Goal: Use online tool/utility: Utilize a website feature to perform a specific function

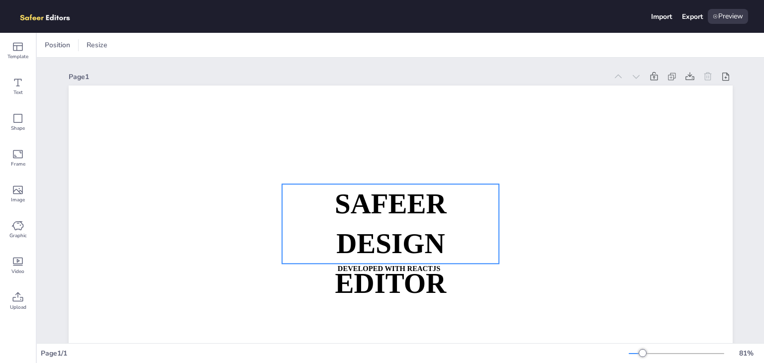
click at [284, 205] on p "SAFEER" at bounding box center [390, 204] width 217 height 40
click at [16, 86] on icon at bounding box center [17, 82] width 7 height 7
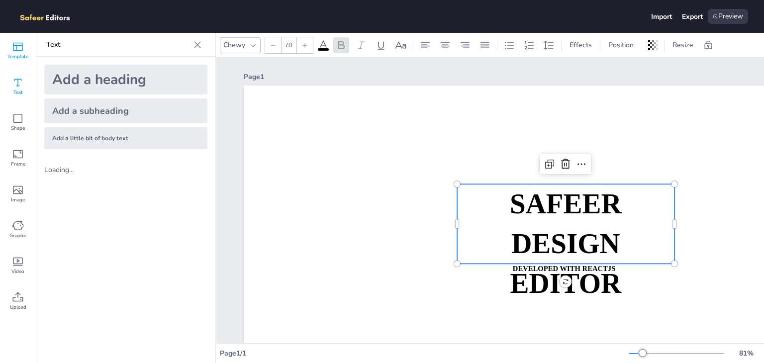
click at [18, 48] on icon at bounding box center [18, 47] width 12 height 12
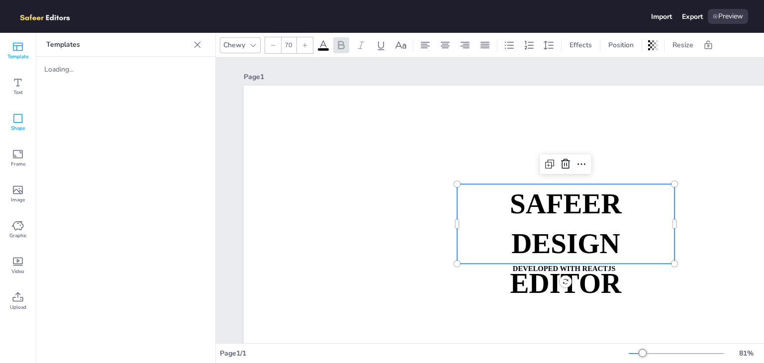
click at [15, 122] on icon at bounding box center [17, 118] width 9 height 9
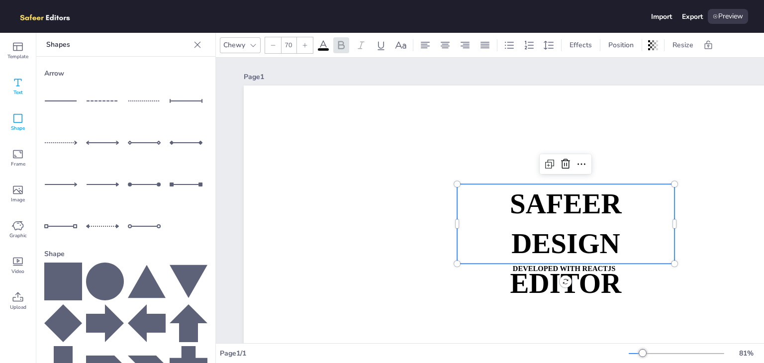
click at [8, 87] on div "Text" at bounding box center [18, 87] width 36 height 36
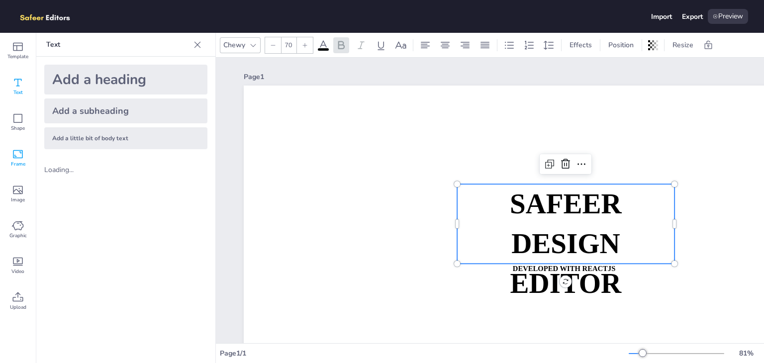
click at [16, 159] on icon at bounding box center [18, 154] width 12 height 12
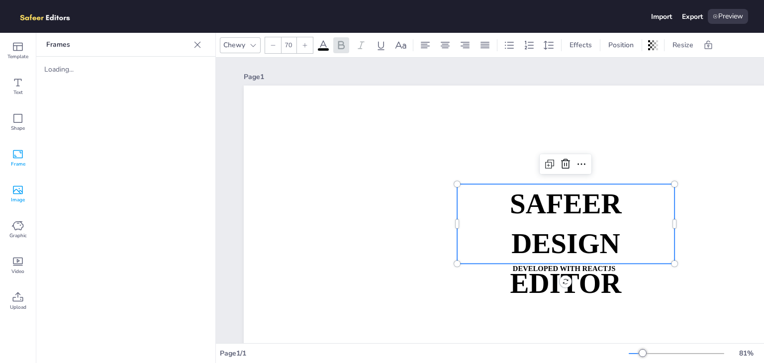
click at [17, 196] on span "Image" at bounding box center [18, 200] width 14 height 8
click at [17, 234] on span "Graphic" at bounding box center [17, 236] width 17 height 8
click at [19, 270] on span "Video" at bounding box center [17, 272] width 13 height 8
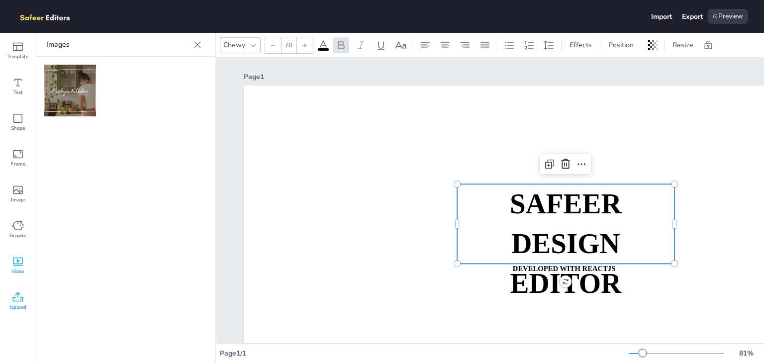
click at [18, 297] on icon at bounding box center [18, 297] width 12 height 12
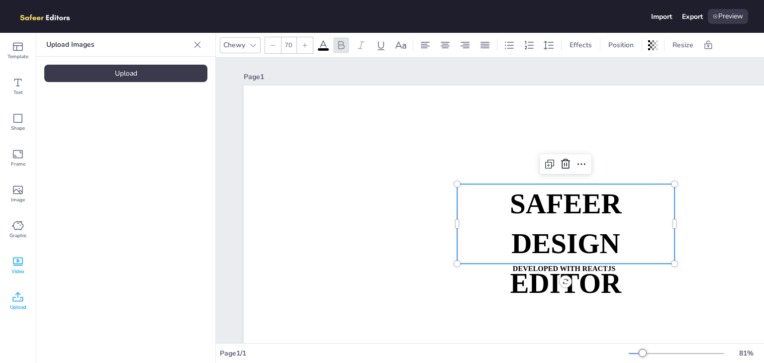
click at [17, 267] on icon at bounding box center [18, 262] width 12 height 12
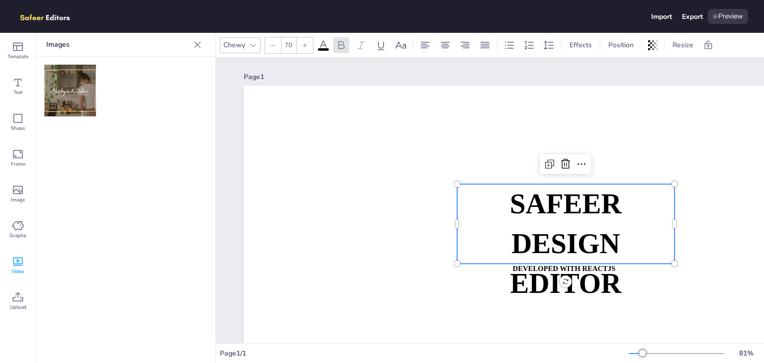
click at [65, 93] on img at bounding box center [70, 91] width 52 height 52
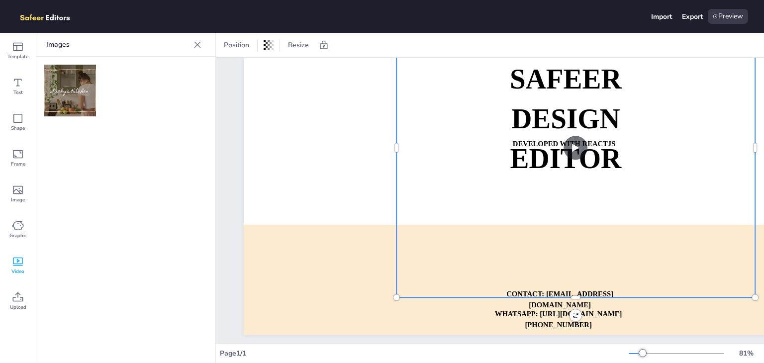
scroll to position [124, 0]
click at [583, 149] on video at bounding box center [575, 148] width 359 height 299
click at [575, 150] on video at bounding box center [575, 148] width 359 height 299
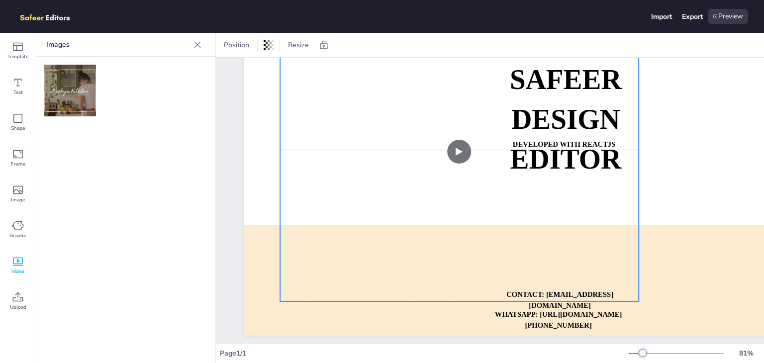
drag, startPoint x: 699, startPoint y: 204, endPoint x: 581, endPoint y: 209, distance: 118.0
click at [581, 209] on video at bounding box center [459, 151] width 359 height 299
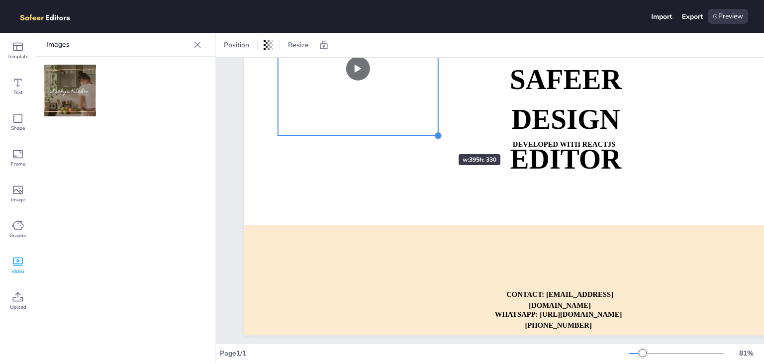
drag, startPoint x: 635, startPoint y: 302, endPoint x: 429, endPoint y: 136, distance: 264.2
click at [429, 136] on div "SAFEER DESIGN EDITOR DEVELOPED WITH REACTJS WHATSAPP: [URL][DOMAIN_NAME][PHONE_…" at bounding box center [576, 148] width 664 height 374
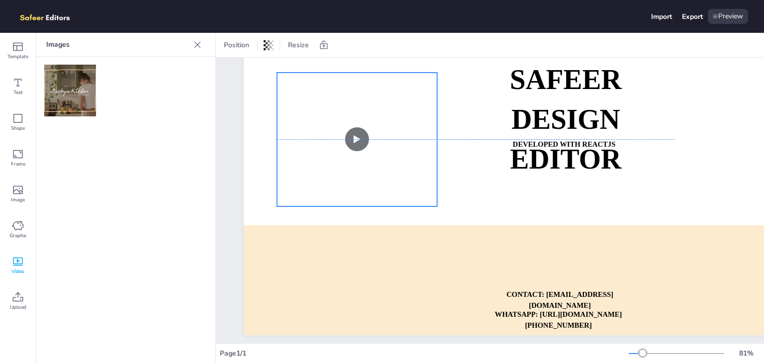
drag, startPoint x: 403, startPoint y: 125, endPoint x: 402, endPoint y: 178, distance: 52.7
click at [402, 178] on video at bounding box center [357, 140] width 160 height 134
click at [358, 145] on video at bounding box center [357, 145] width 160 height 134
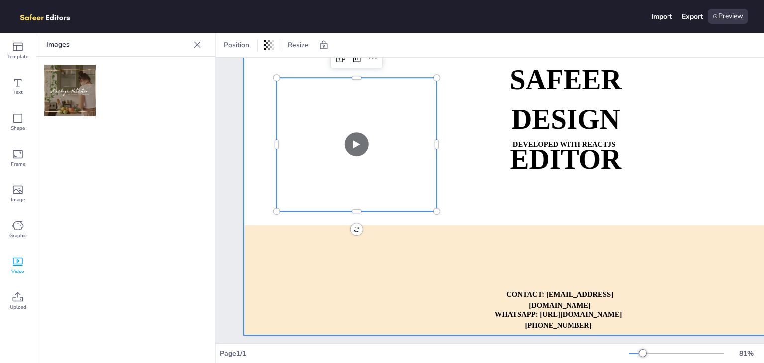
click at [502, 195] on div at bounding box center [576, 148] width 664 height 374
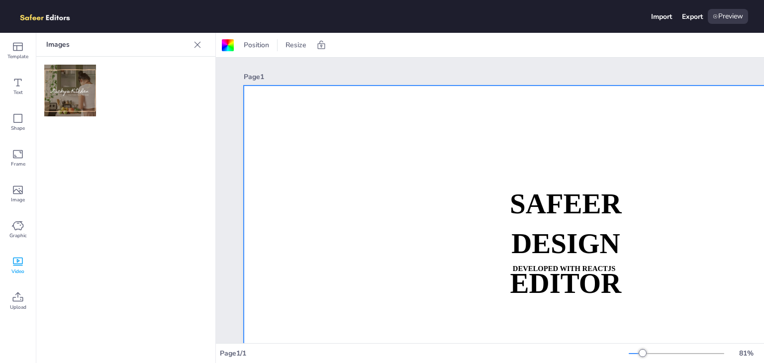
scroll to position [161, 0]
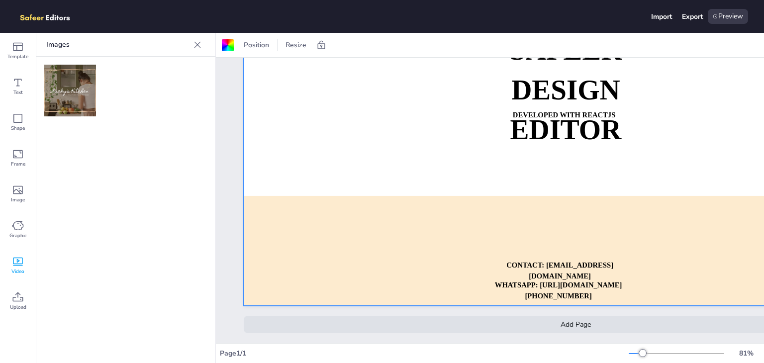
click at [580, 316] on div "Add Page" at bounding box center [576, 324] width 664 height 17
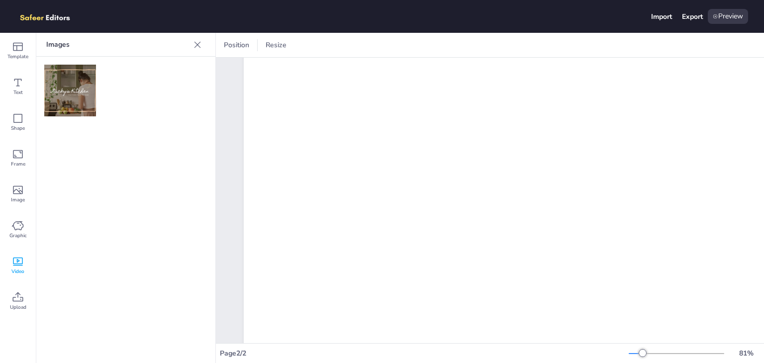
scroll to position [563, 0]
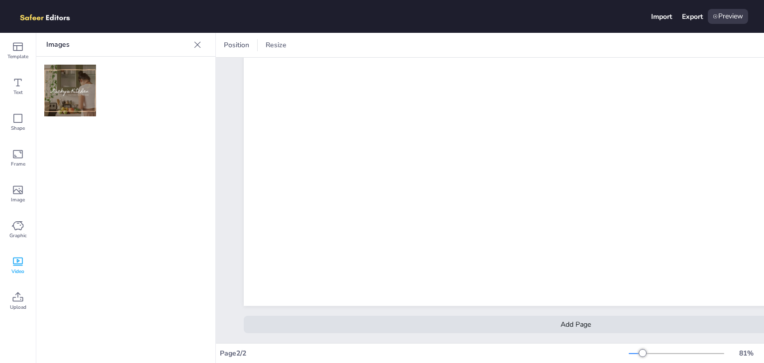
click at [197, 45] on icon at bounding box center [197, 44] width 6 height 6
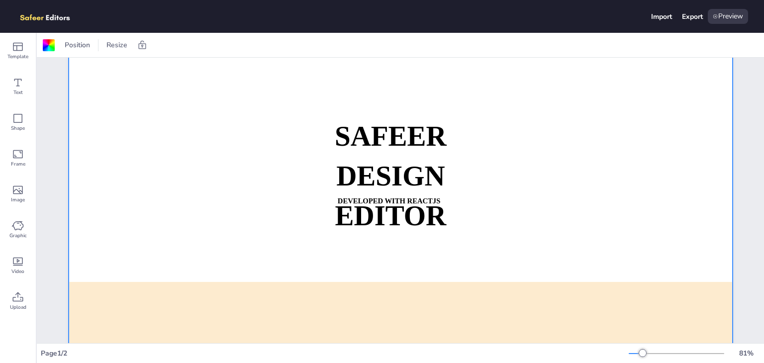
scroll to position [0, 0]
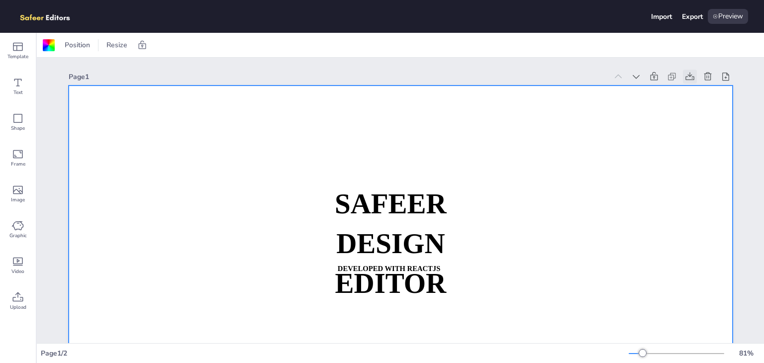
click at [687, 74] on icon at bounding box center [690, 77] width 10 height 10
click at [721, 79] on icon at bounding box center [726, 77] width 10 height 10
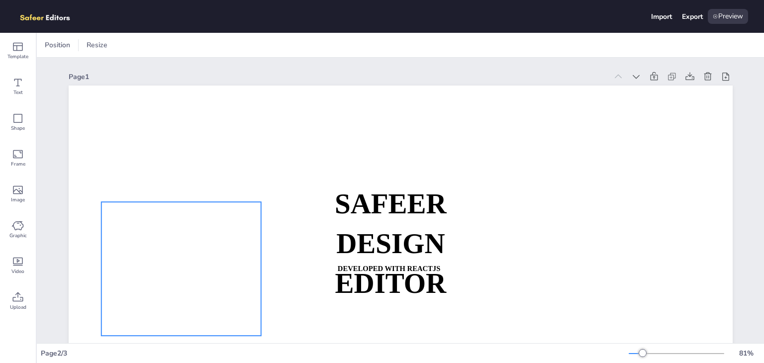
click at [250, 246] on video at bounding box center [181, 269] width 160 height 134
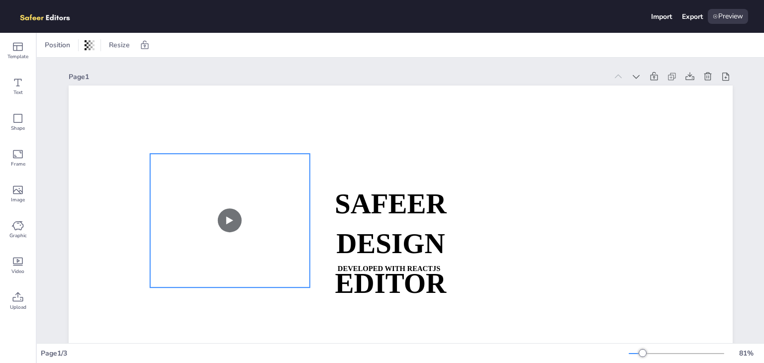
drag, startPoint x: 188, startPoint y: 251, endPoint x: 237, endPoint y: 202, distance: 68.9
click at [237, 202] on video at bounding box center [230, 221] width 160 height 134
click at [213, 227] on video at bounding box center [230, 220] width 160 height 134
click at [223, 221] on video at bounding box center [230, 220] width 160 height 134
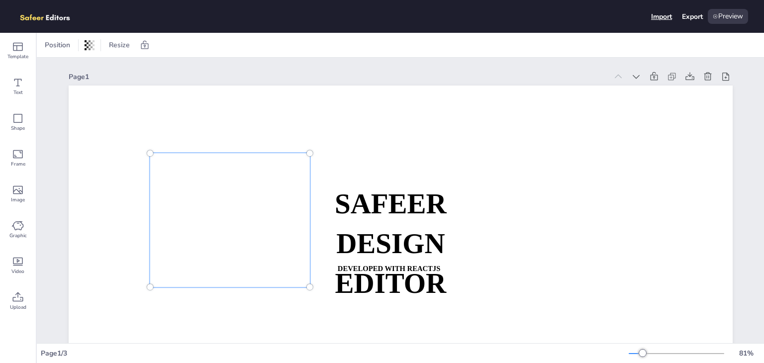
click at [656, 15] on div "Import" at bounding box center [661, 16] width 21 height 9
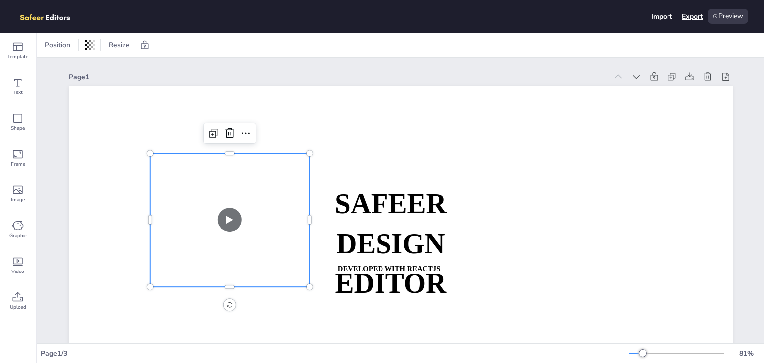
click at [689, 16] on div "Export" at bounding box center [692, 16] width 21 height 9
click at [736, 9] on div "Preview" at bounding box center [728, 16] width 40 height 15
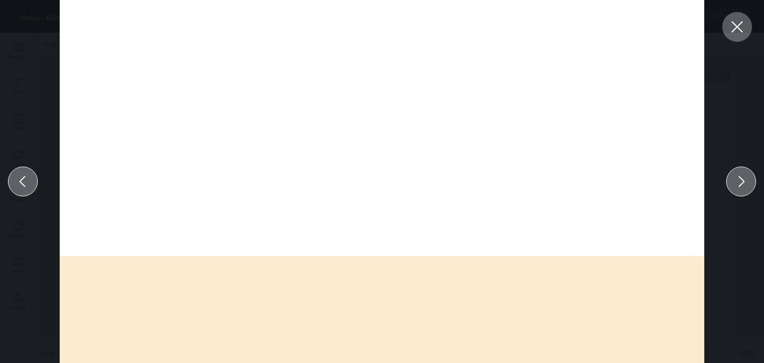
click at [240, 139] on video at bounding box center [216, 131] width 155 height 130
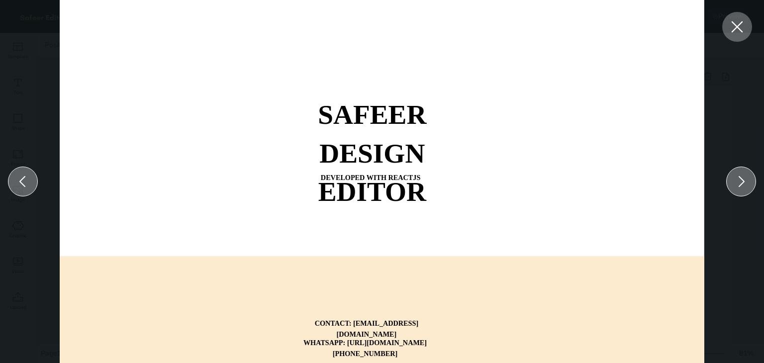
click at [746, 178] on icon at bounding box center [741, 182] width 16 height 16
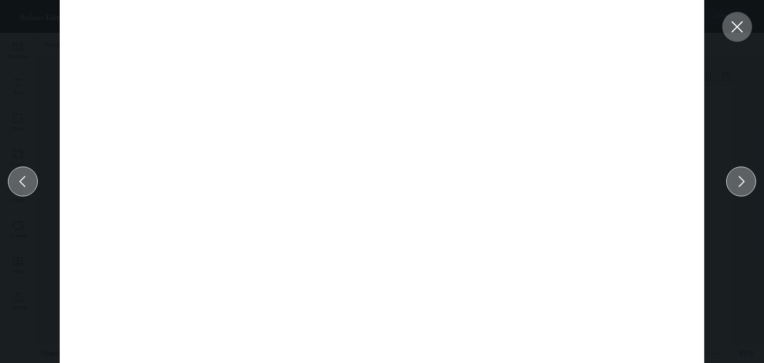
click at [746, 178] on icon at bounding box center [741, 182] width 16 height 16
click at [741, 38] on div at bounding box center [737, 27] width 30 height 30
